Goal: Browse casually: Explore the website without a specific task or goal

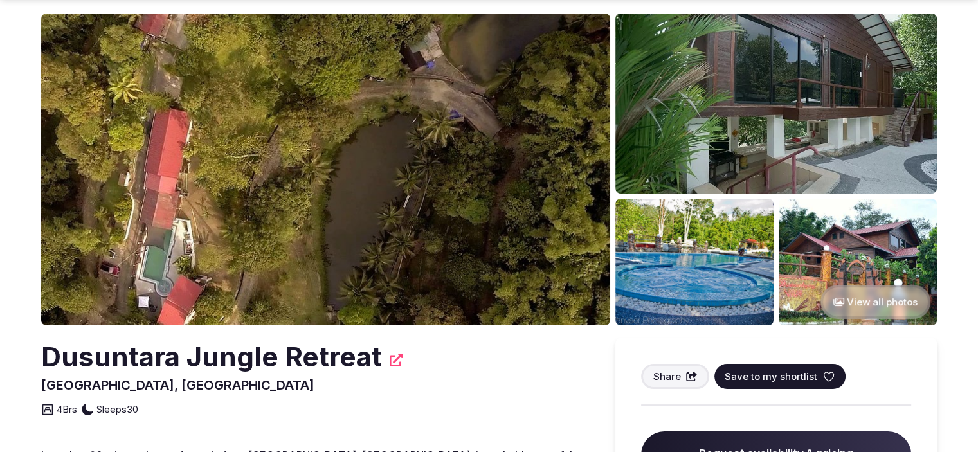
scroll to position [129, 0]
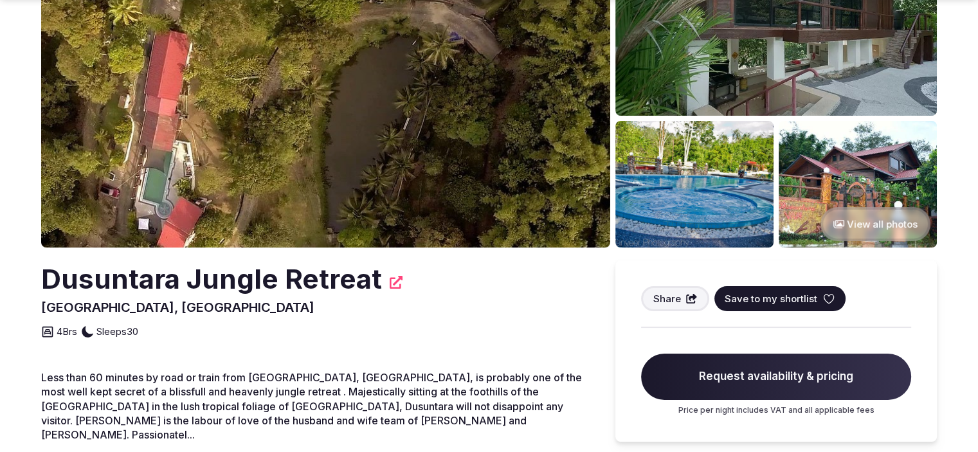
click at [887, 226] on button "View all photos" at bounding box center [875, 224] width 110 height 34
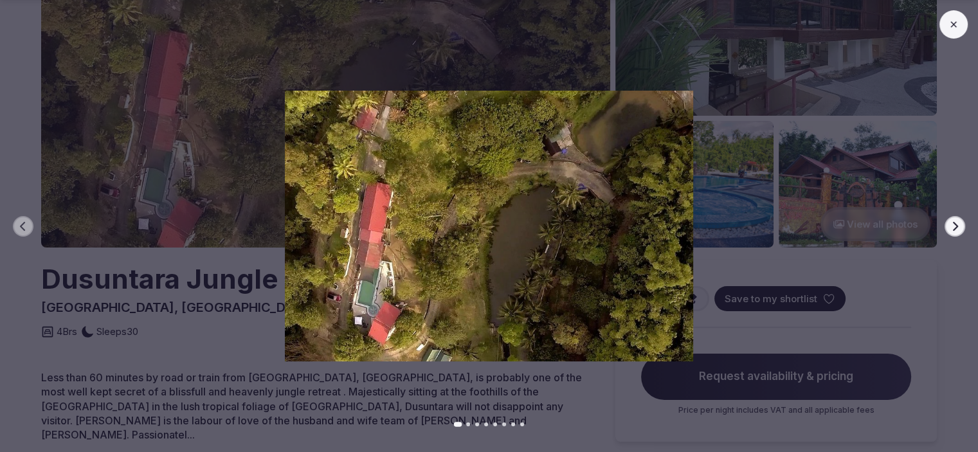
click at [951, 223] on icon "button" at bounding box center [954, 226] width 10 height 10
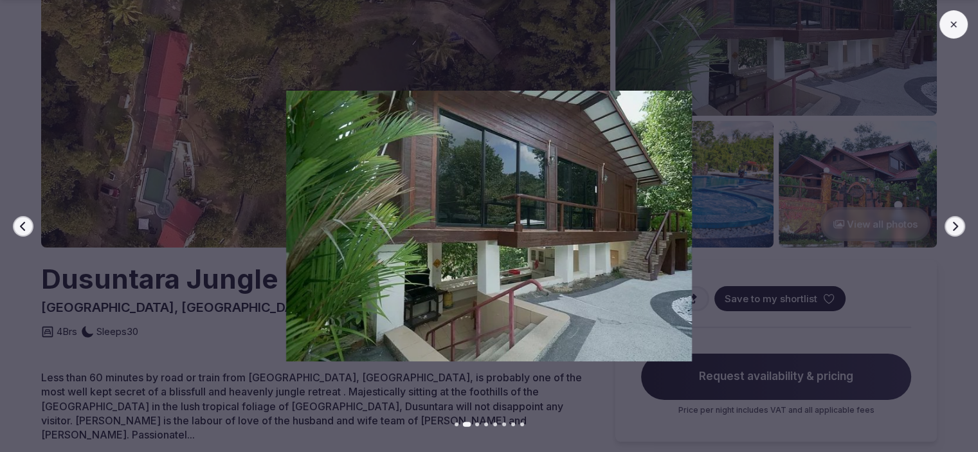
click at [951, 223] on icon "button" at bounding box center [954, 226] width 10 height 10
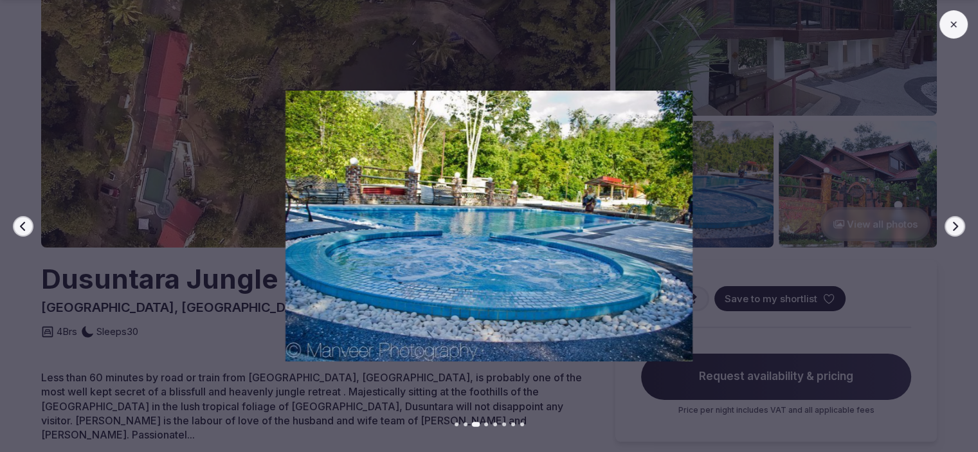
click at [951, 223] on icon "button" at bounding box center [954, 226] width 10 height 10
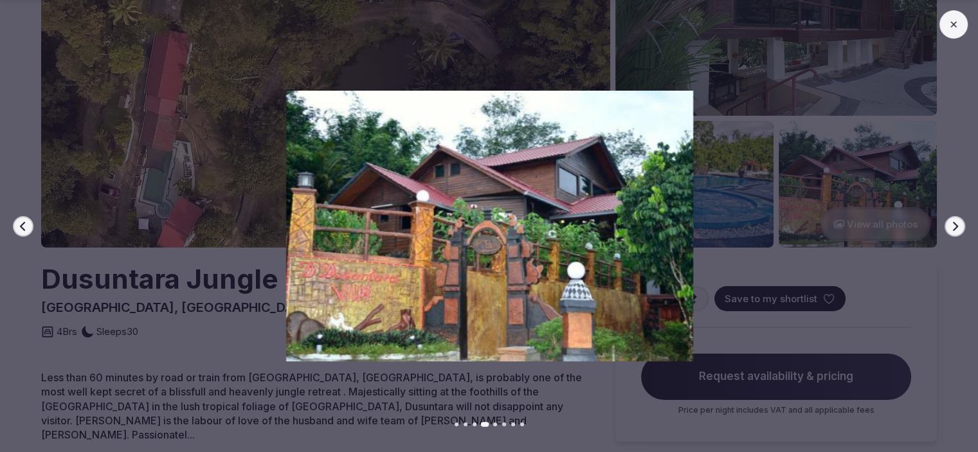
click at [951, 223] on icon "button" at bounding box center [954, 226] width 10 height 10
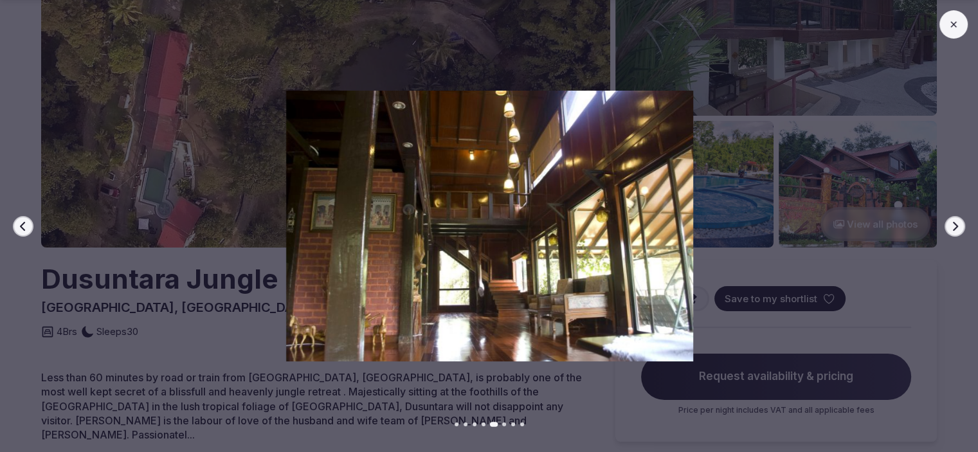
click at [951, 223] on icon "button" at bounding box center [954, 226] width 10 height 10
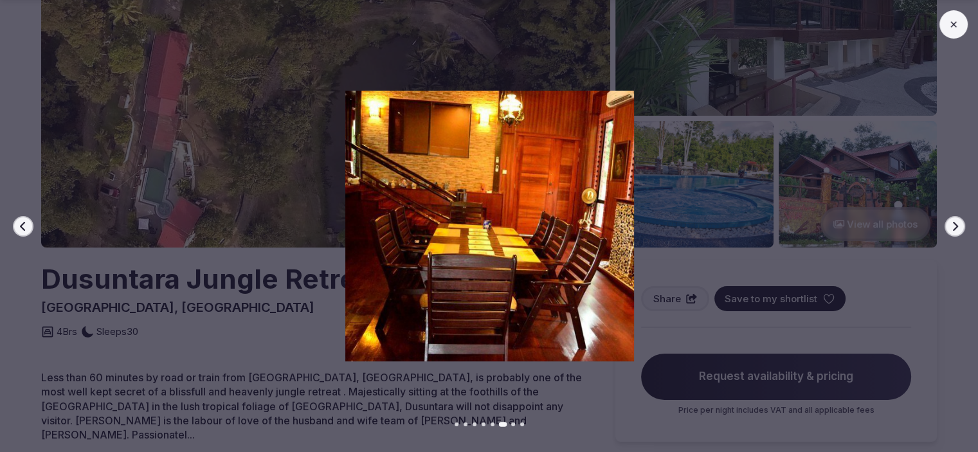
click at [951, 223] on icon "button" at bounding box center [954, 226] width 10 height 10
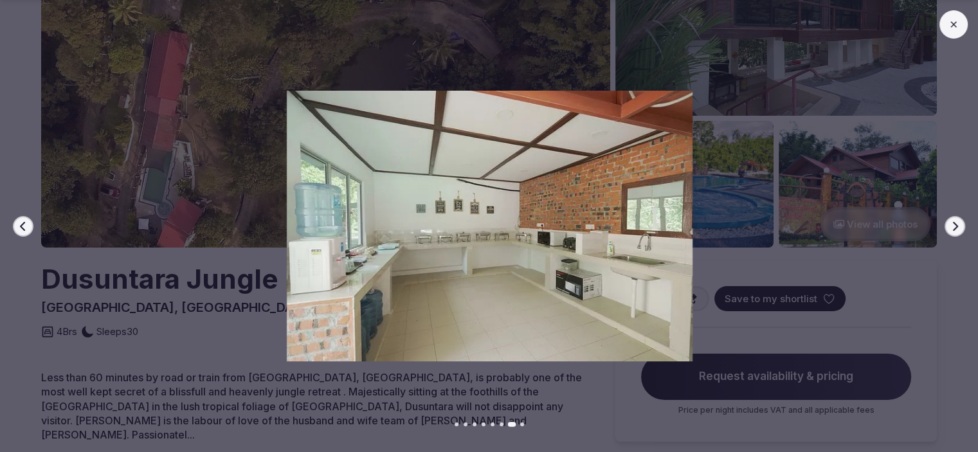
click at [951, 222] on icon "button" at bounding box center [954, 226] width 10 height 10
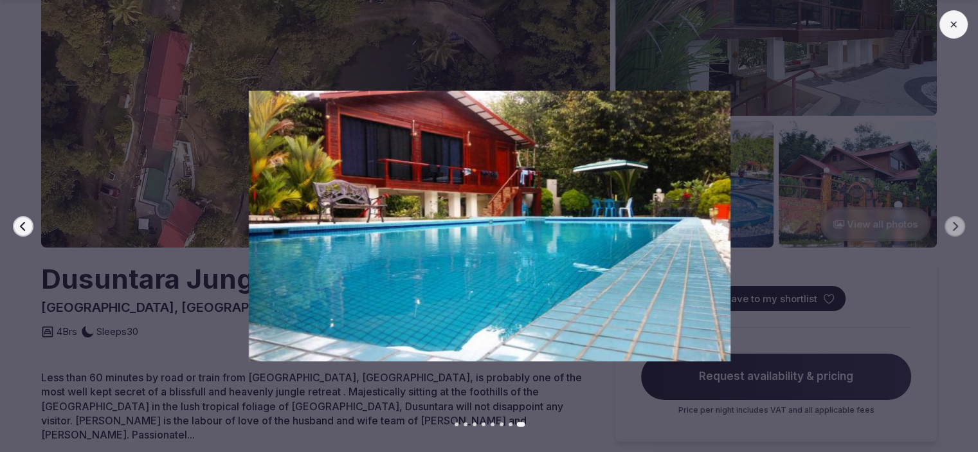
click at [955, 26] on icon at bounding box center [953, 24] width 6 height 6
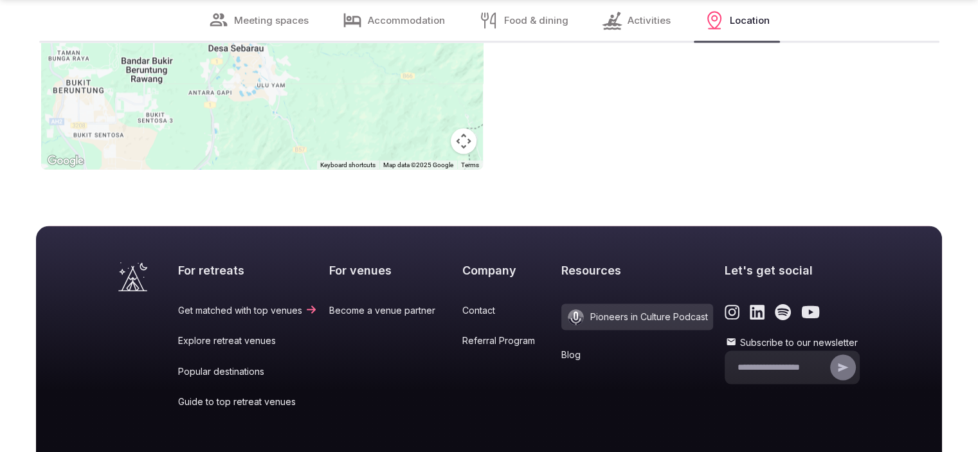
scroll to position [2443, 0]
